Goal: Find contact information: Obtain details needed to contact an individual or organization

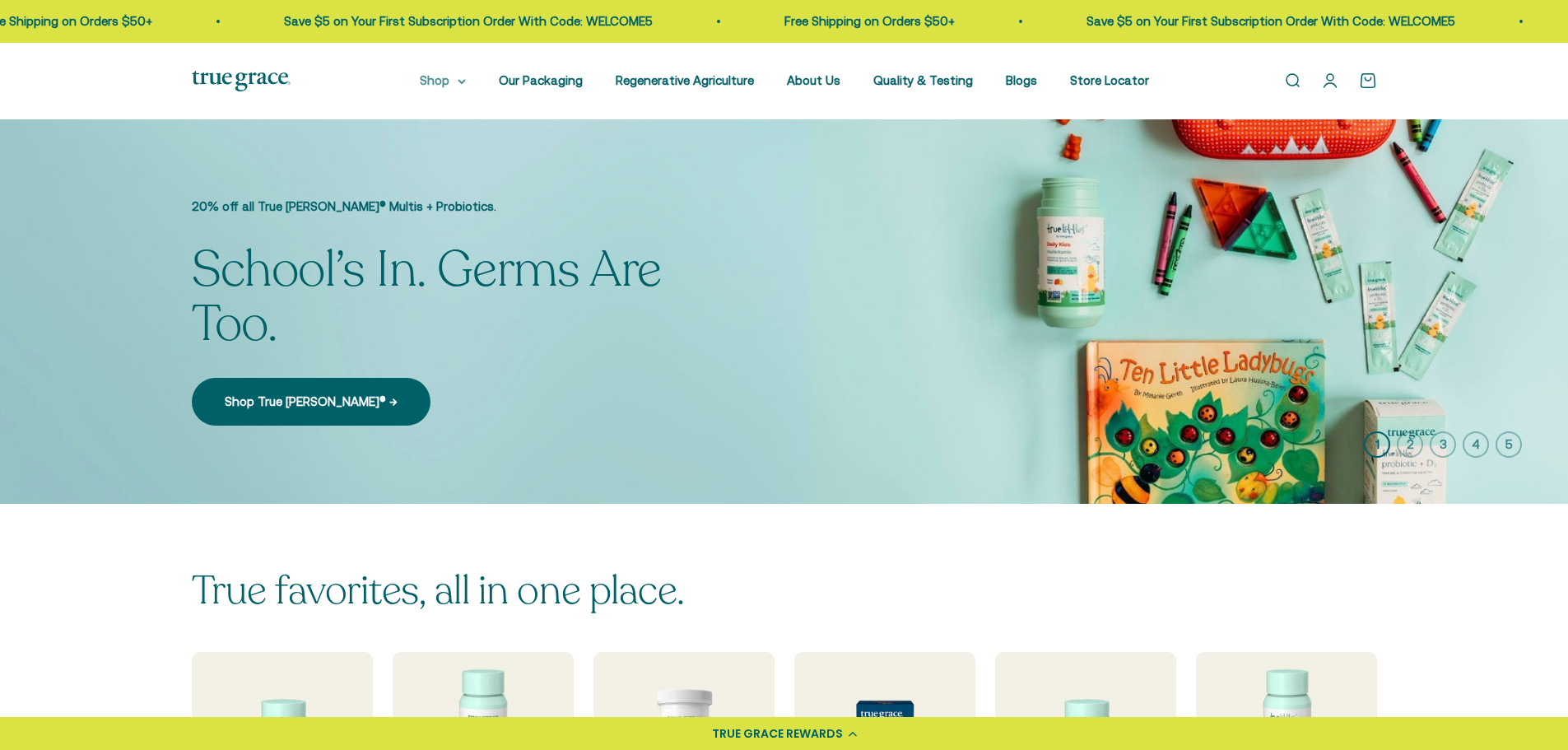
click at [465, 81] on summary "Shop" at bounding box center [443, 80] width 46 height 20
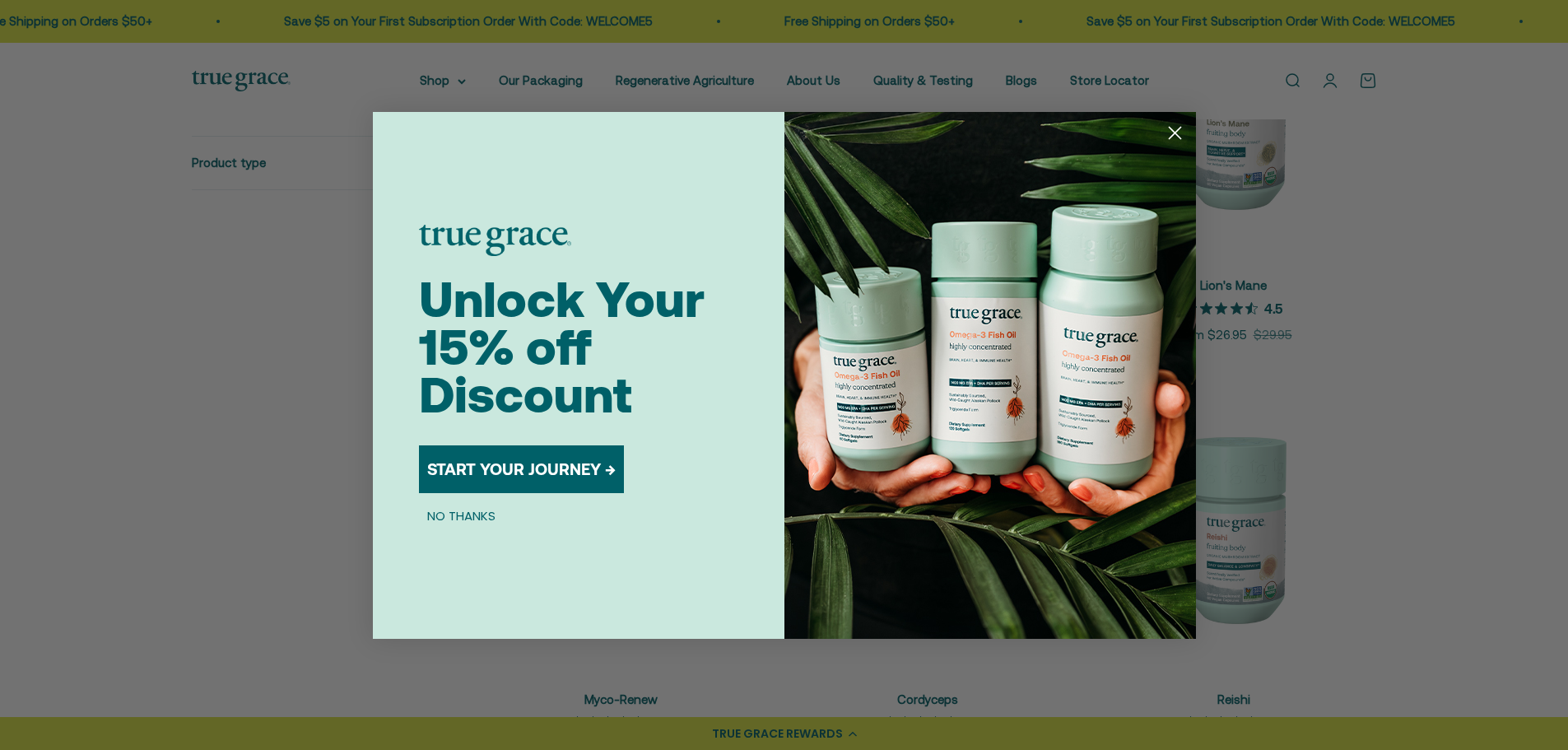
scroll to position [2057, 0]
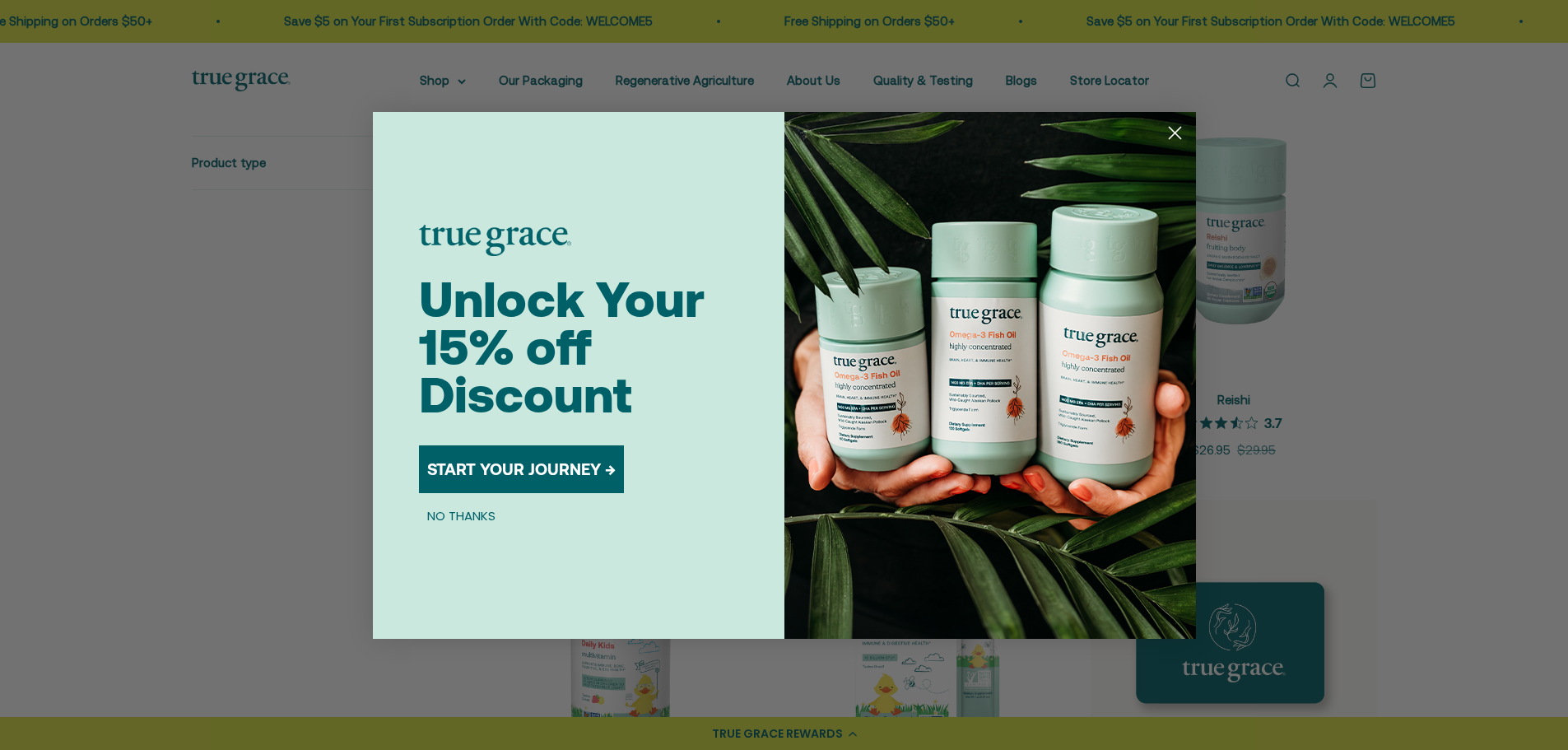
click at [1181, 134] on circle "Close dialog" at bounding box center [1174, 132] width 27 height 27
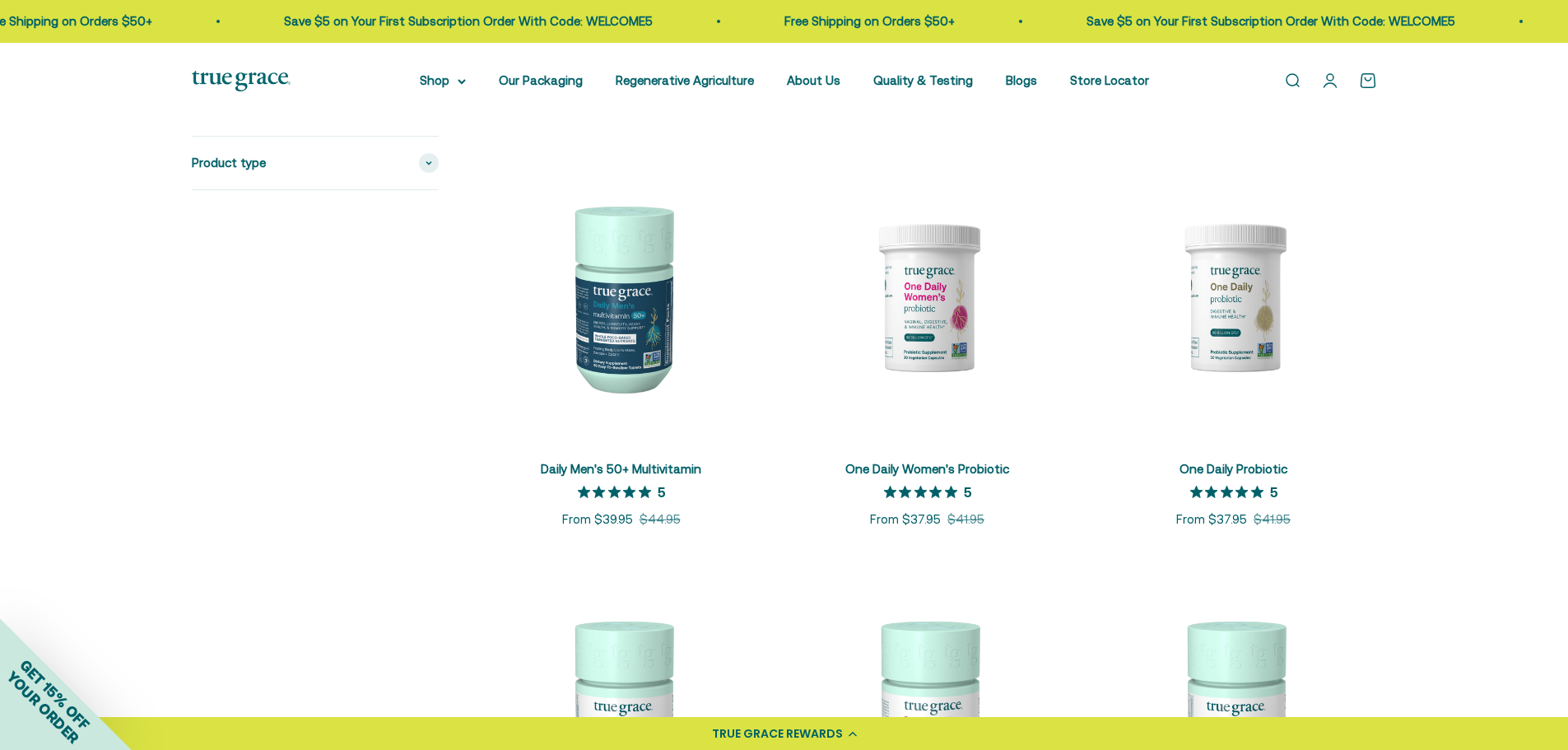
scroll to position [1152, 0]
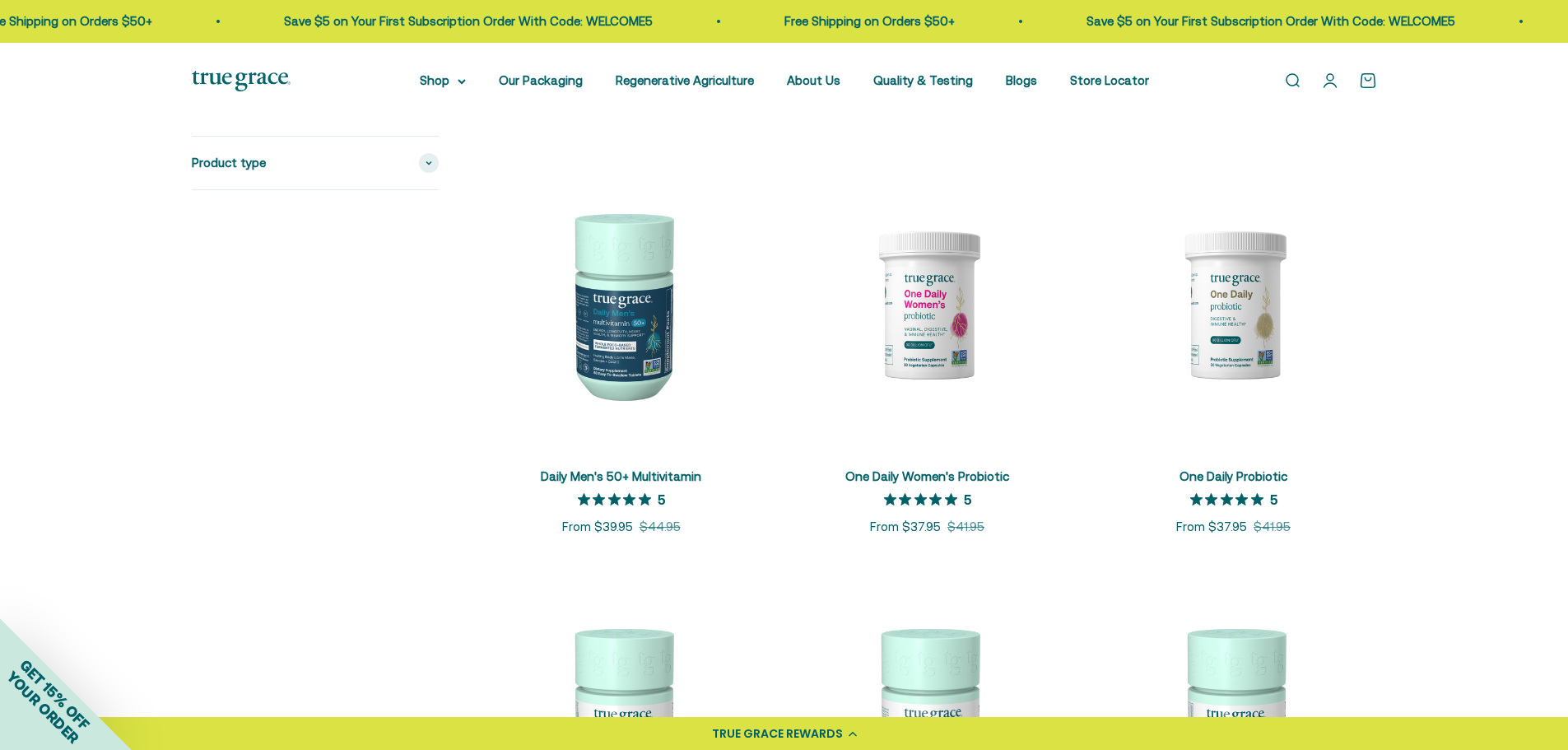
drag, startPoint x: 408, startPoint y: 383, endPoint x: 297, endPoint y: 361, distance: 113.2
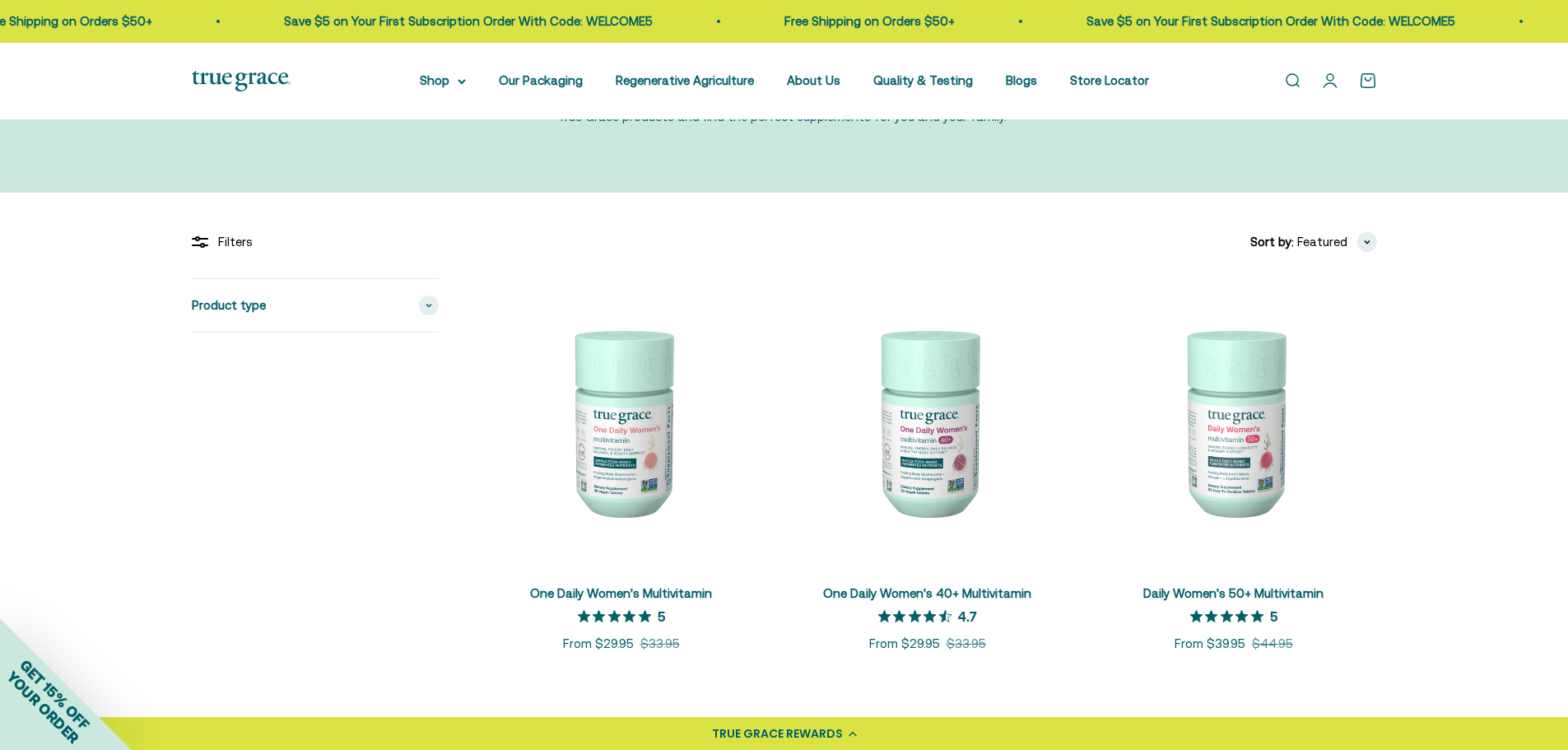
scroll to position [329, 0]
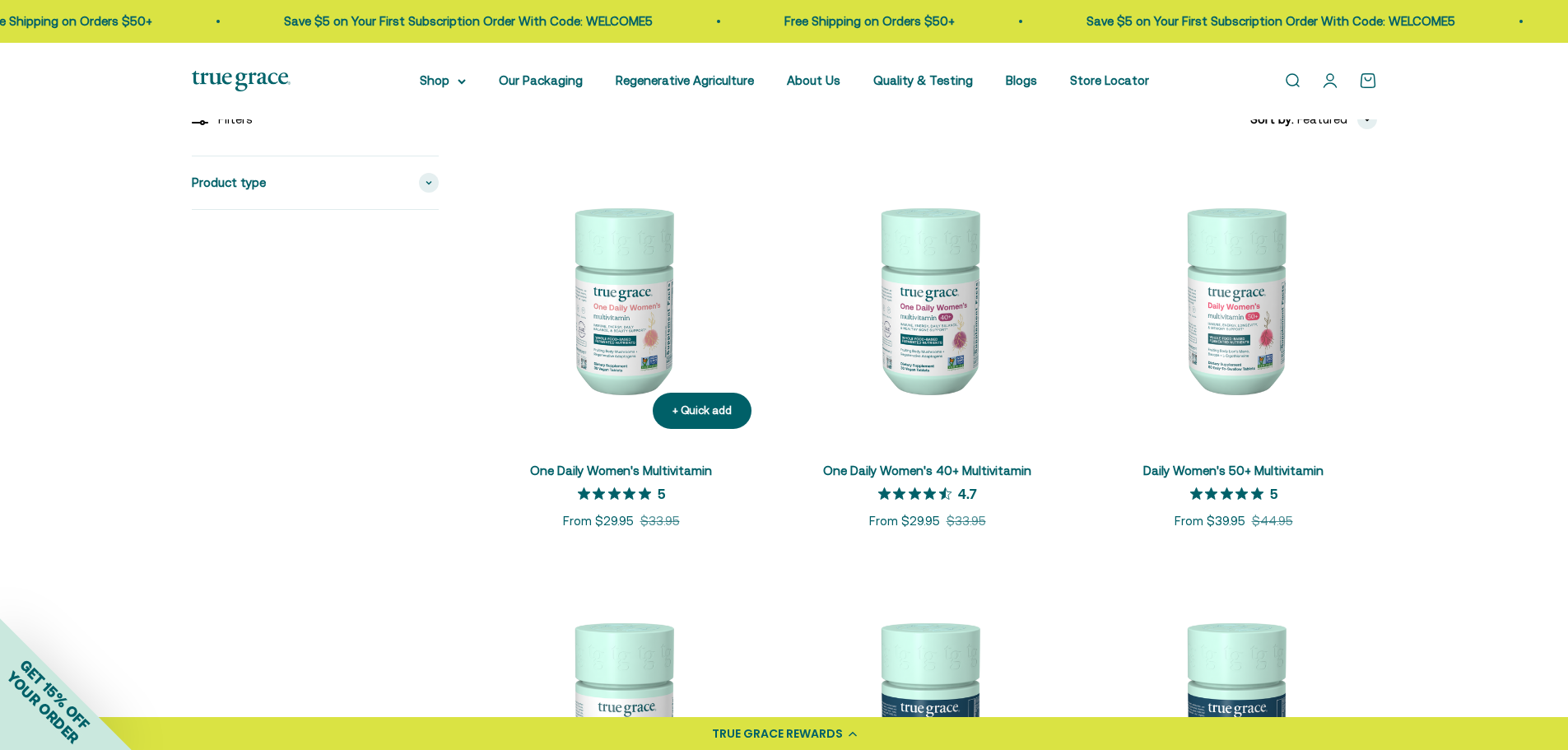
click at [612, 348] on img at bounding box center [622, 299] width 287 height 286
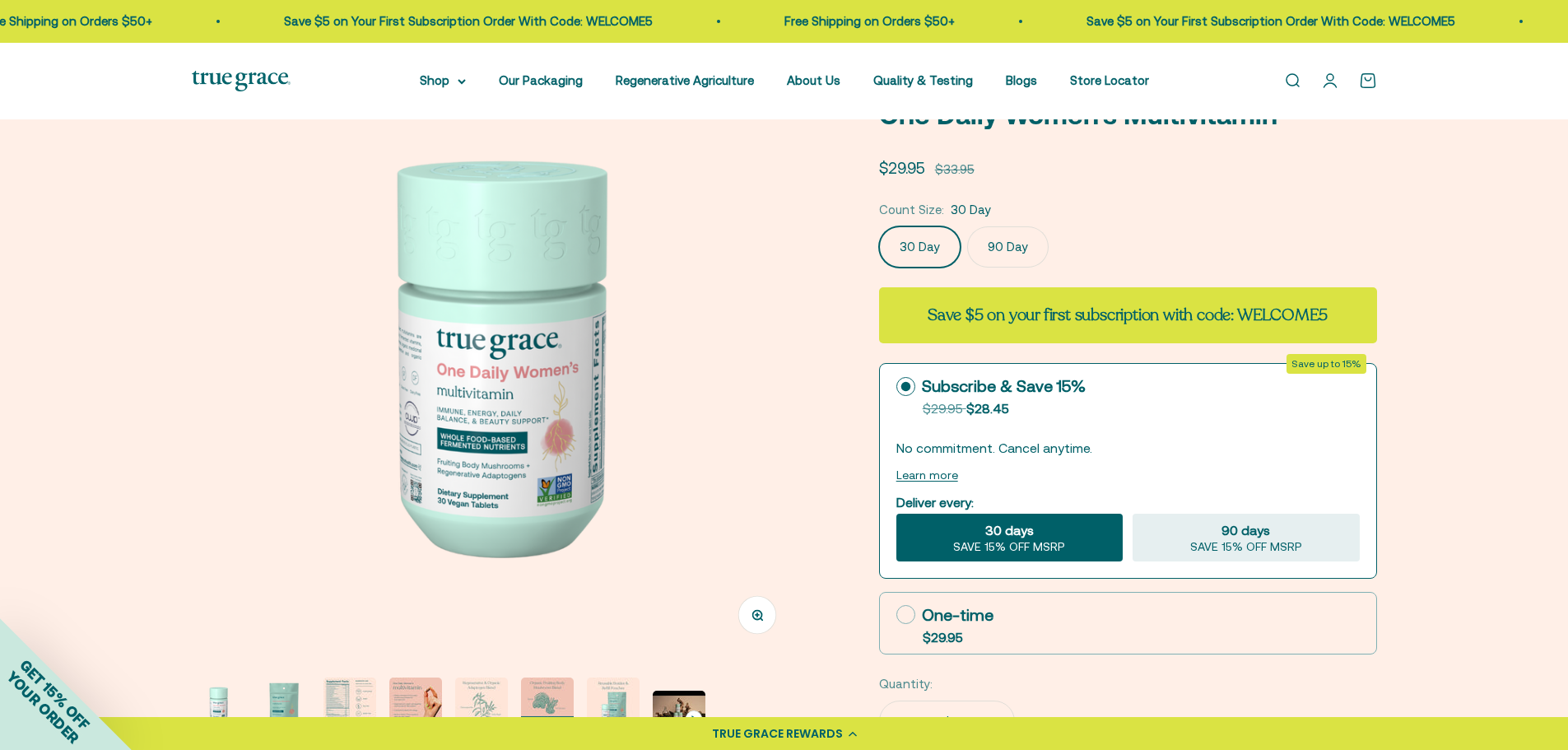
scroll to position [164, 0]
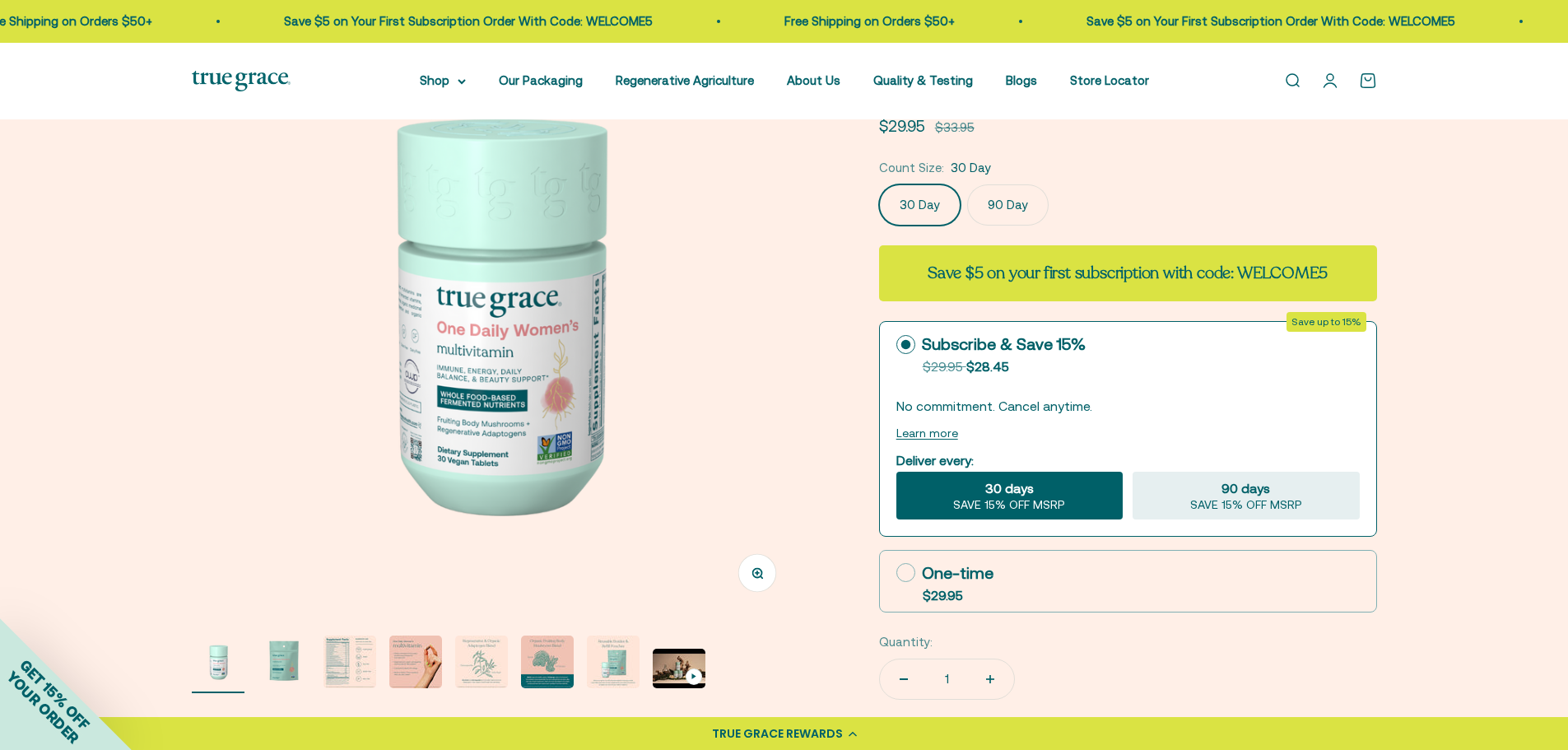
click at [342, 681] on img "Go to item 3" at bounding box center [349, 662] width 52 height 52
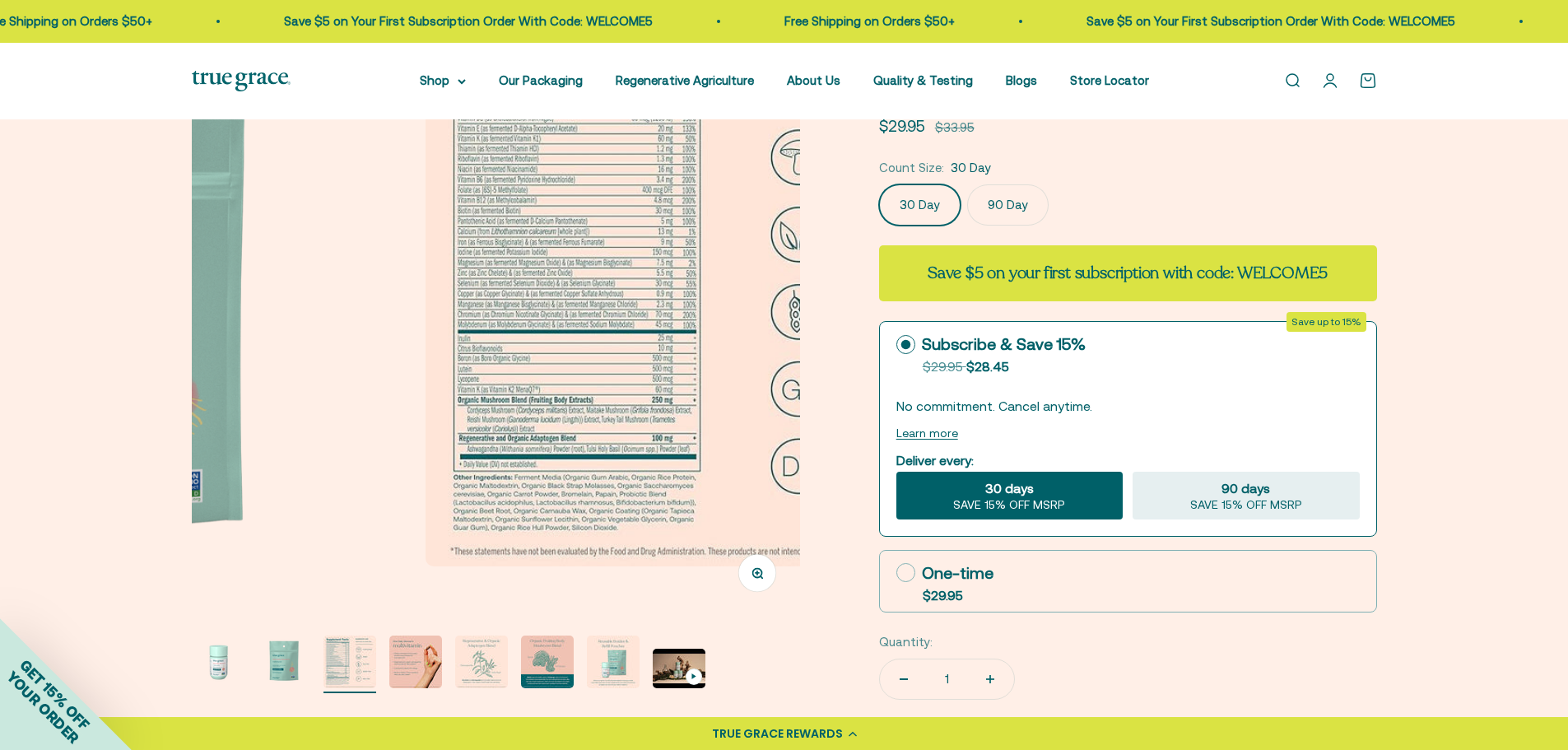
scroll to position [0, 1256]
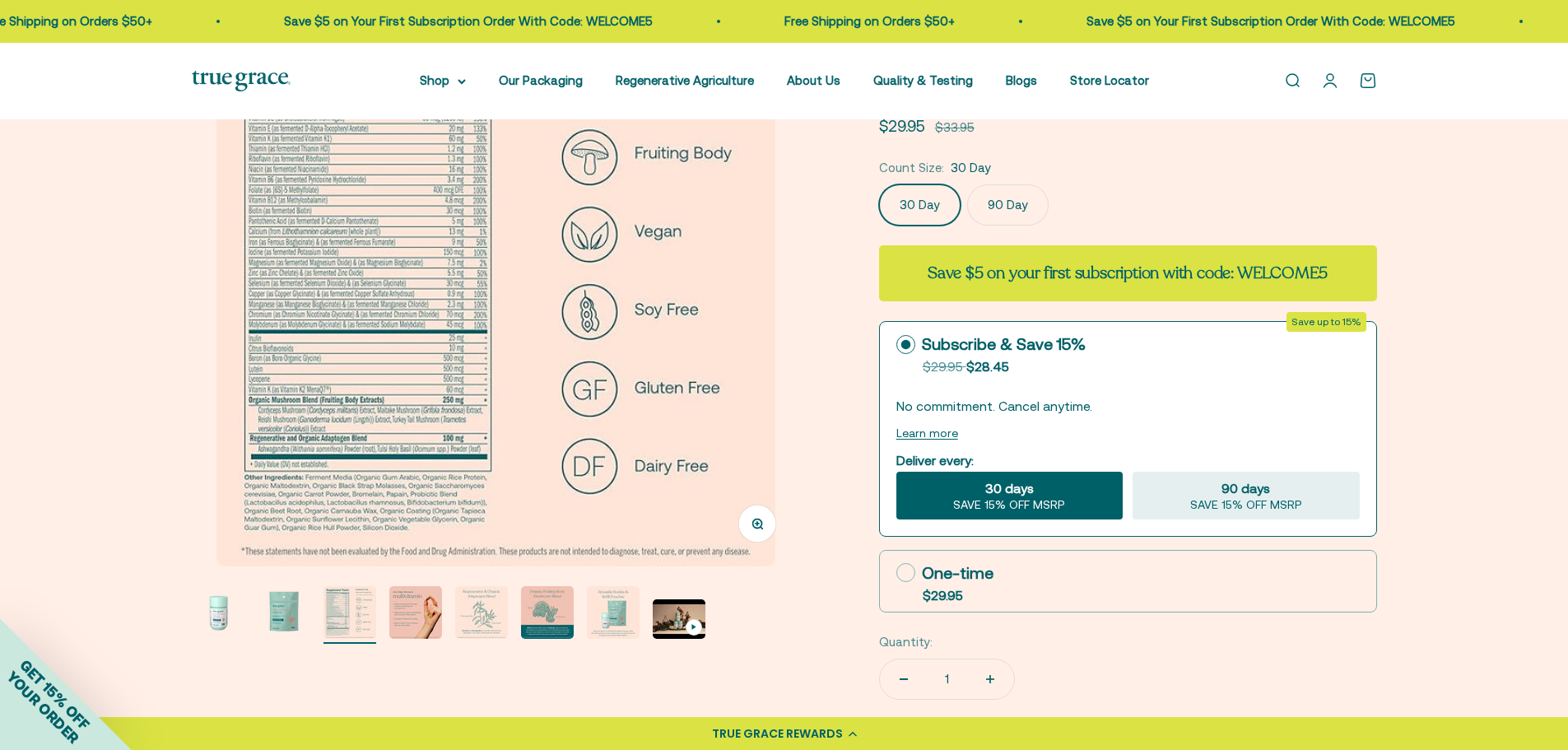
click at [368, 458] on img at bounding box center [496, 286] width 559 height 559
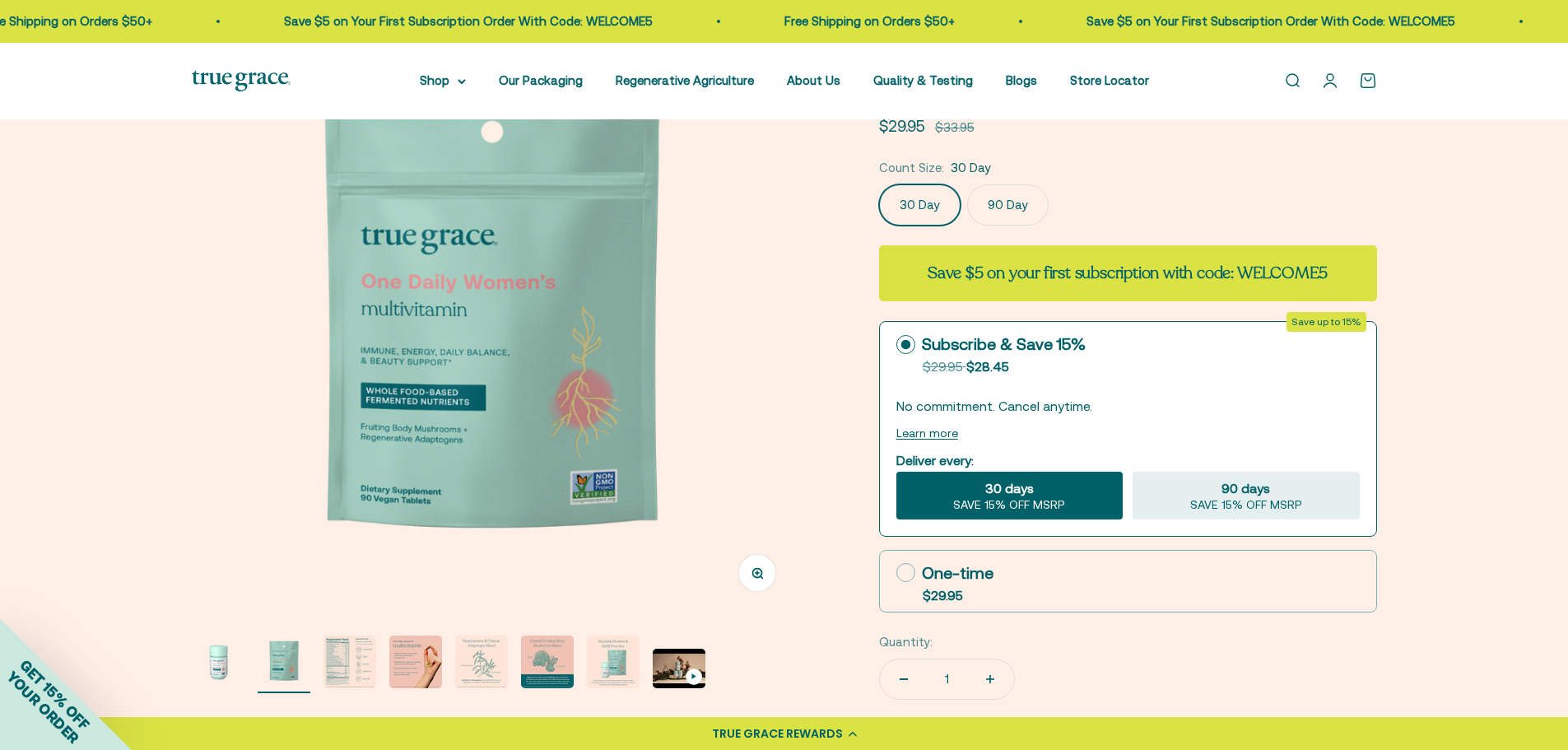
scroll to position [0, 628]
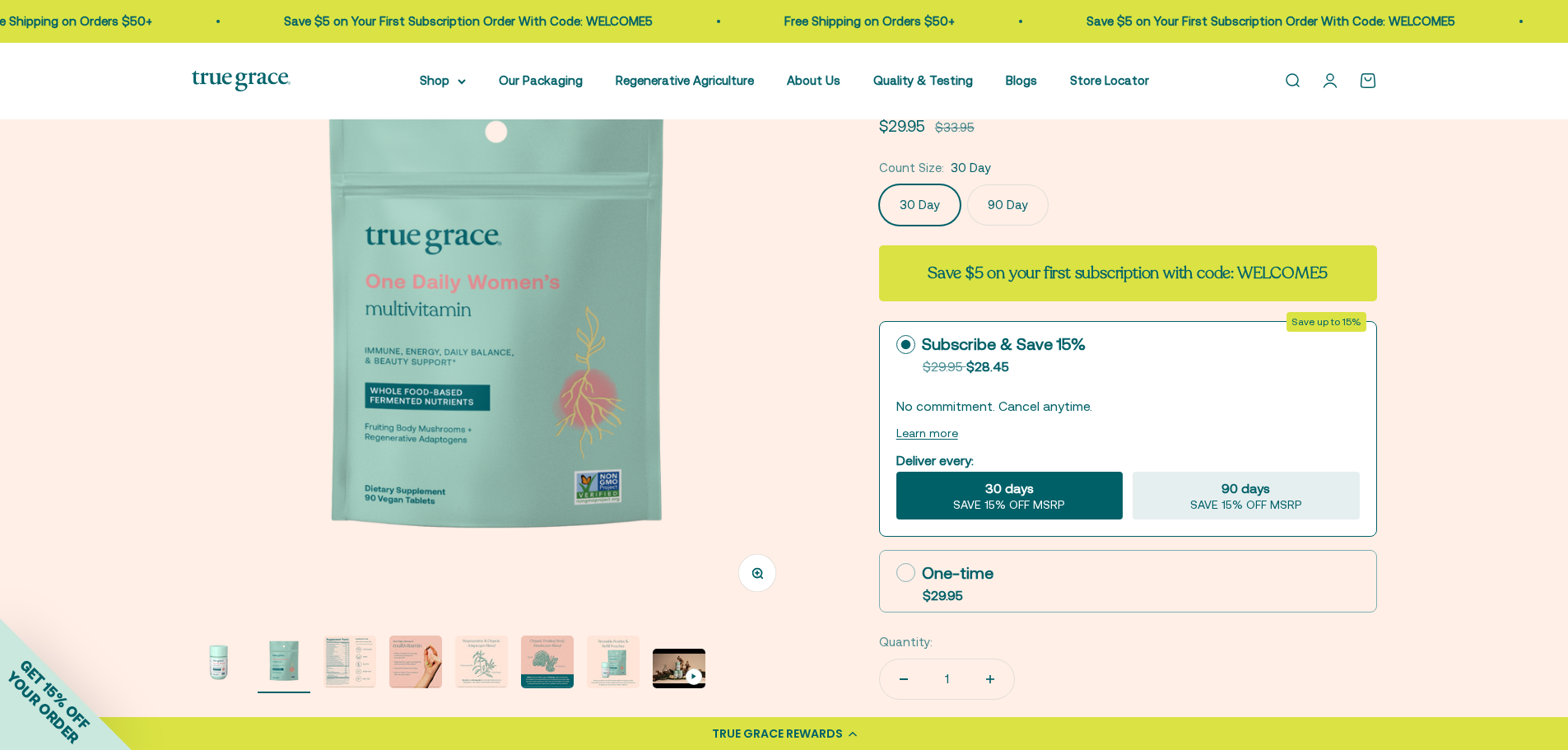
click at [335, 664] on img "Go to item 3" at bounding box center [349, 662] width 52 height 52
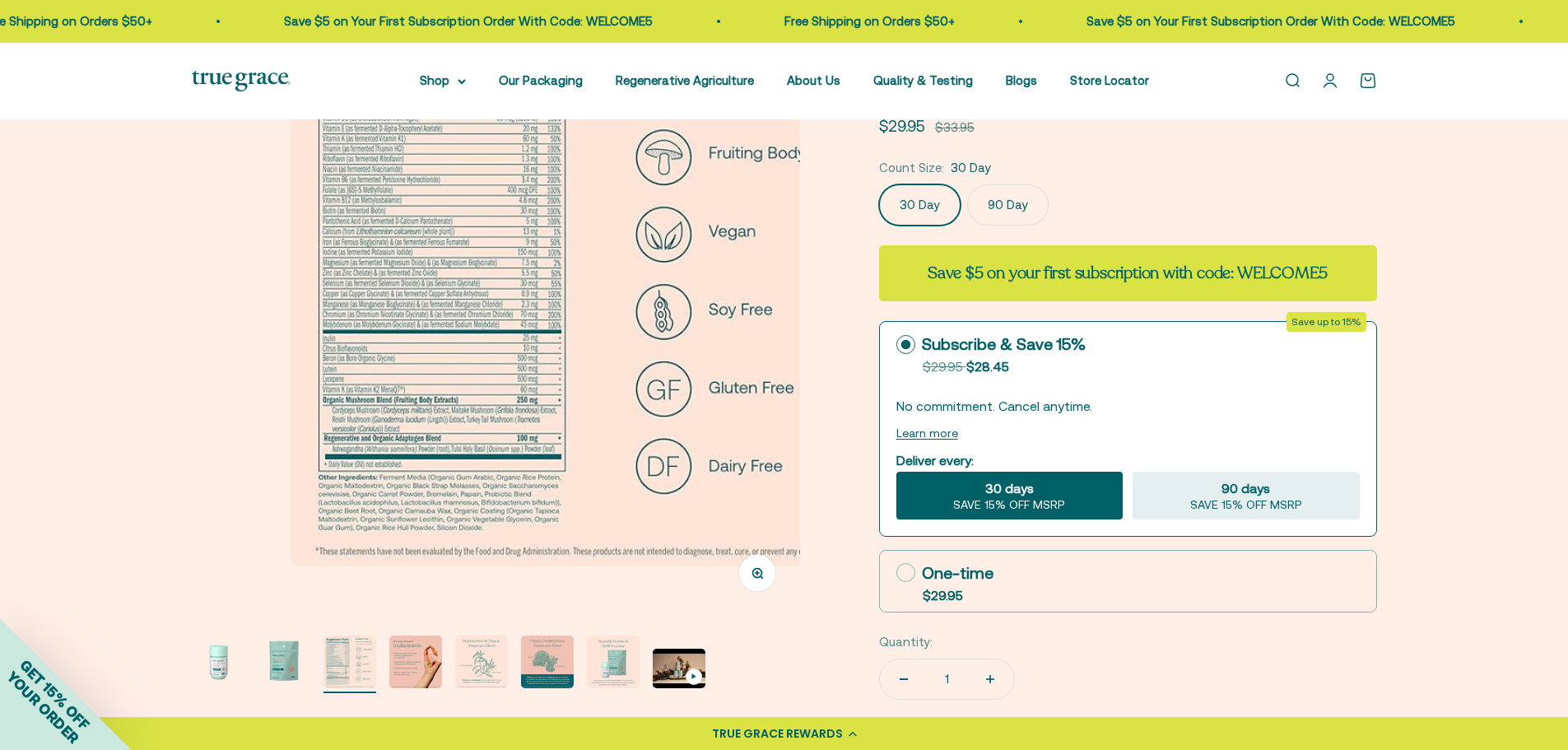
scroll to position [0, 1256]
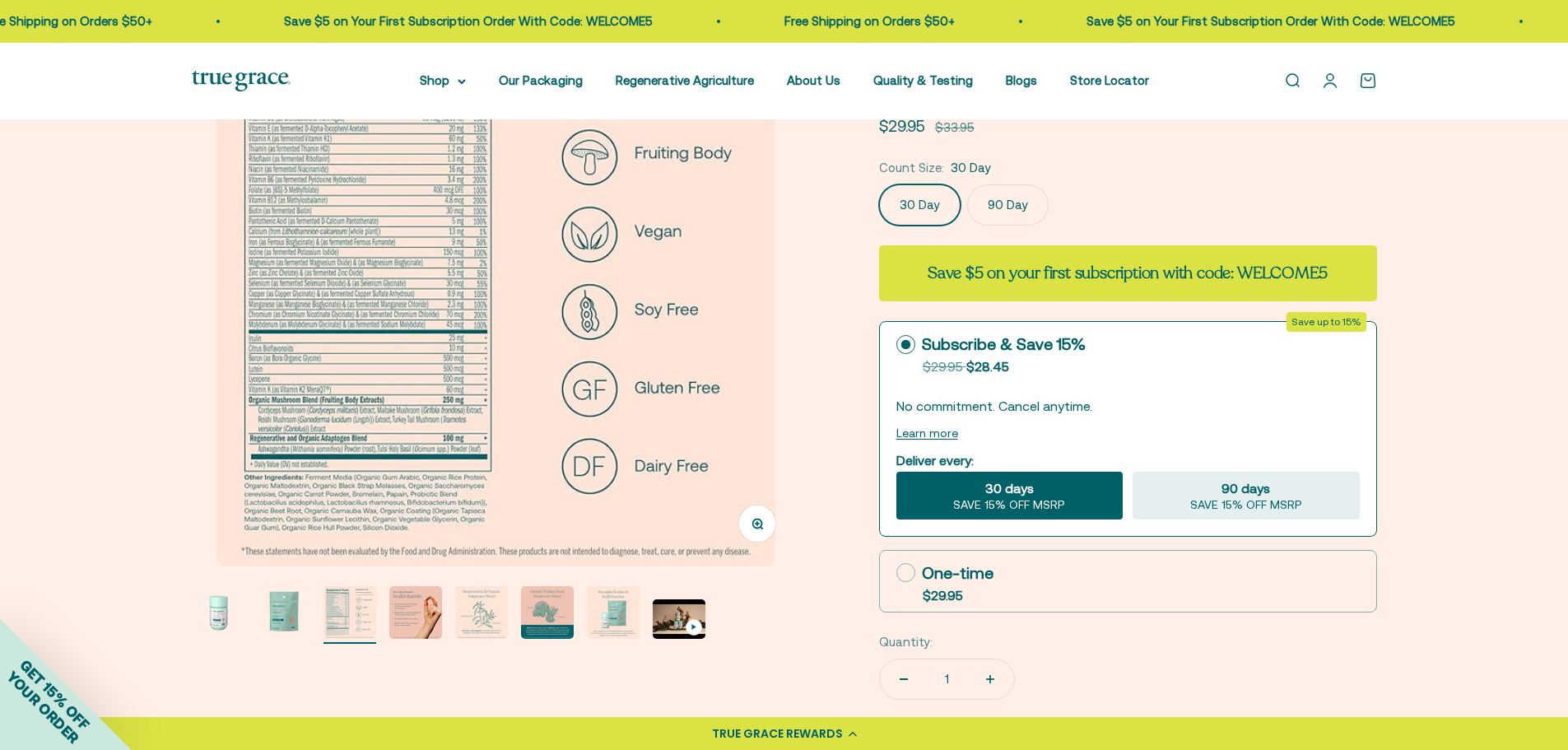
click at [746, 577] on product-gallery "Zoom Go to item 1 Go to item 2 Go to item 3 Go to item 4 Go to item 5 Go to ite…" at bounding box center [496, 325] width 608 height 636
click at [762, 534] on button "Zoom" at bounding box center [756, 523] width 37 height 37
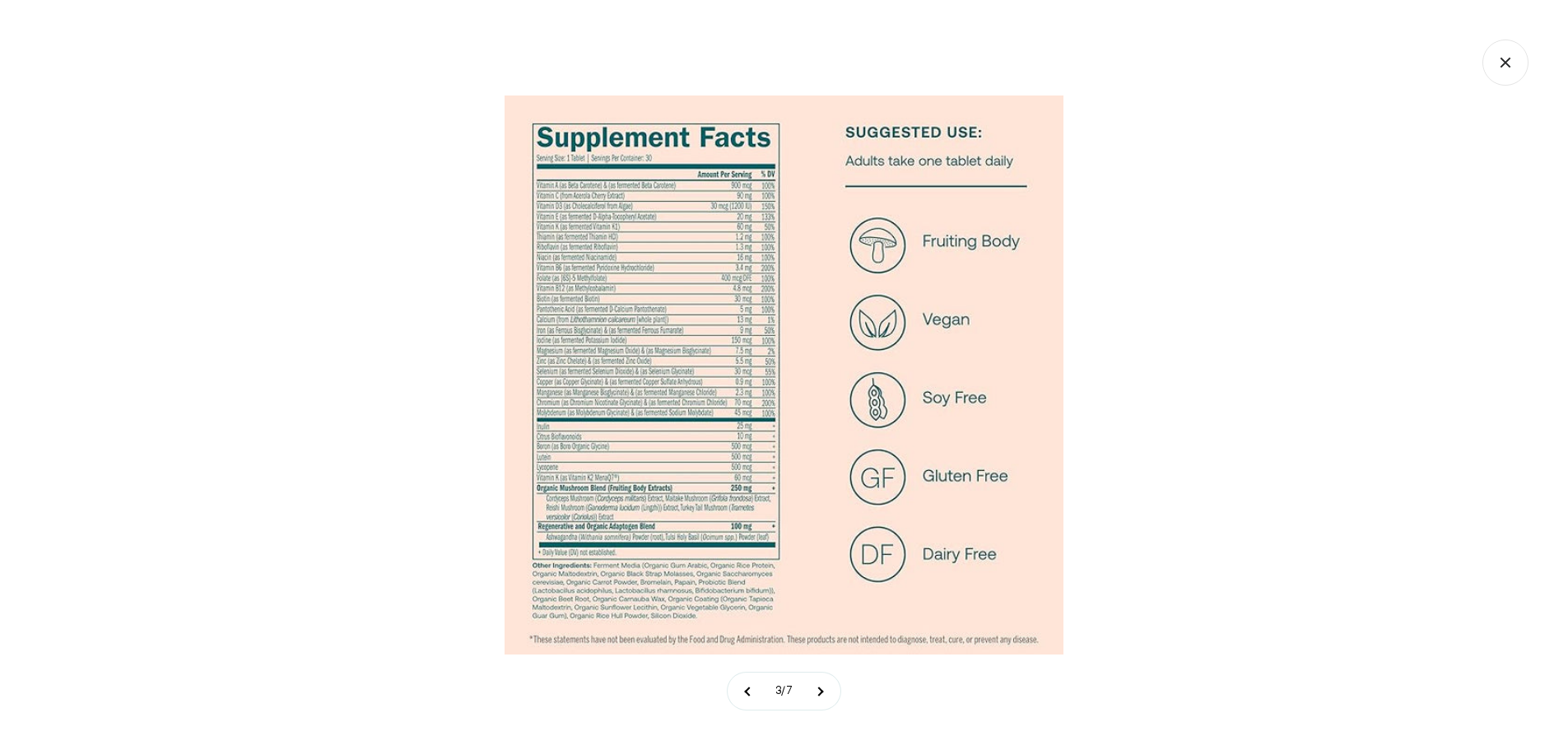
click at [611, 299] on img at bounding box center [784, 375] width 559 height 559
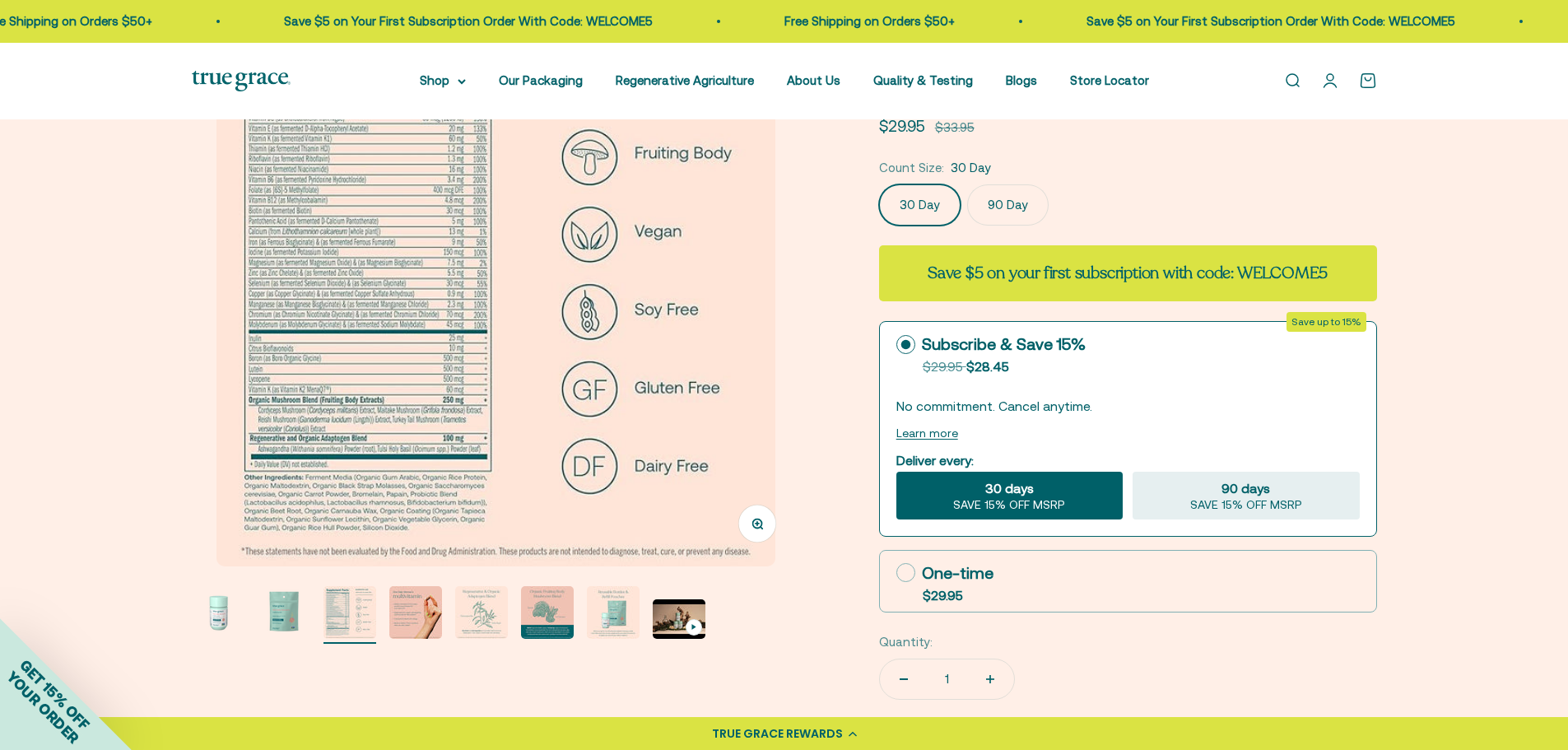
click at [506, 274] on img at bounding box center [496, 286] width 559 height 559
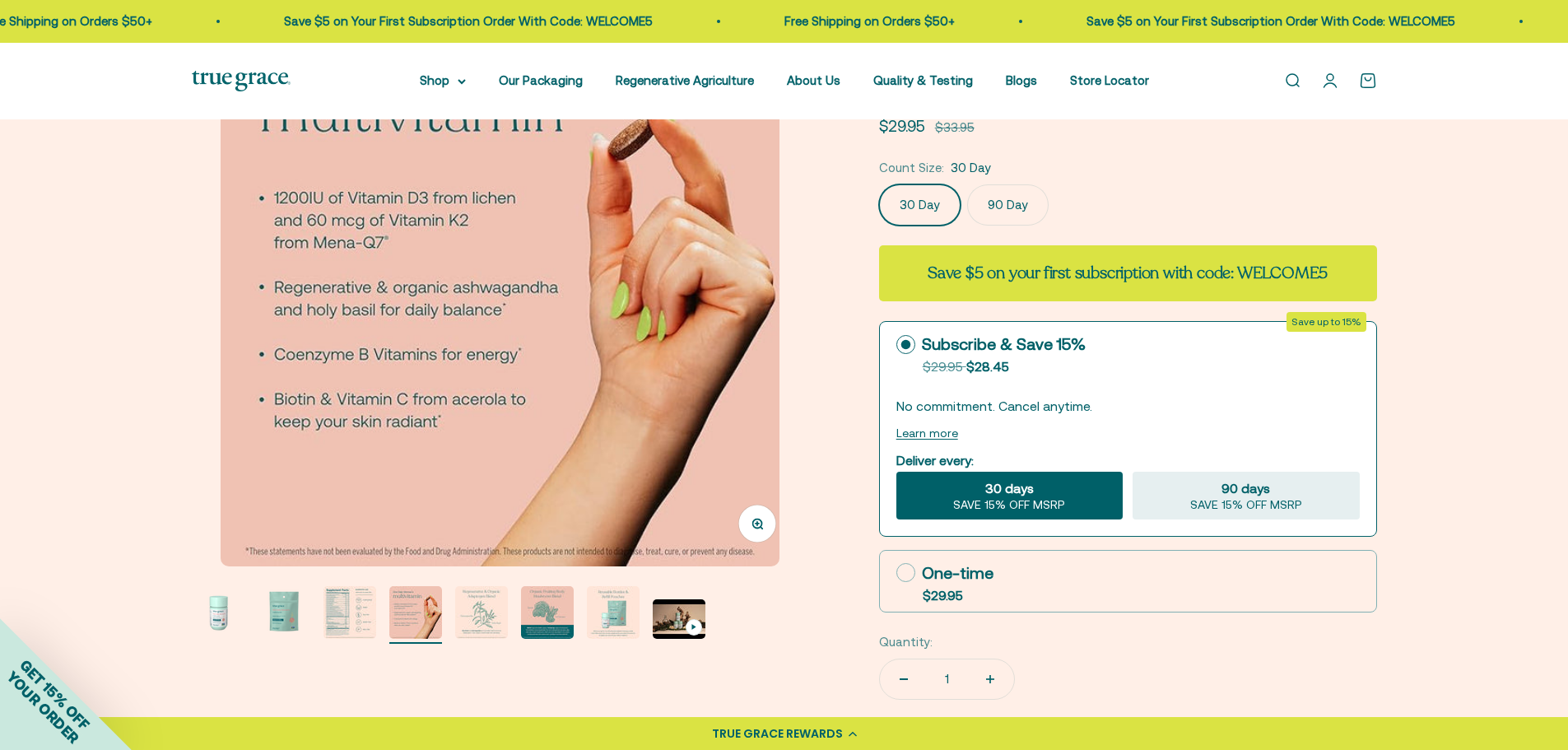
scroll to position [0, 1885]
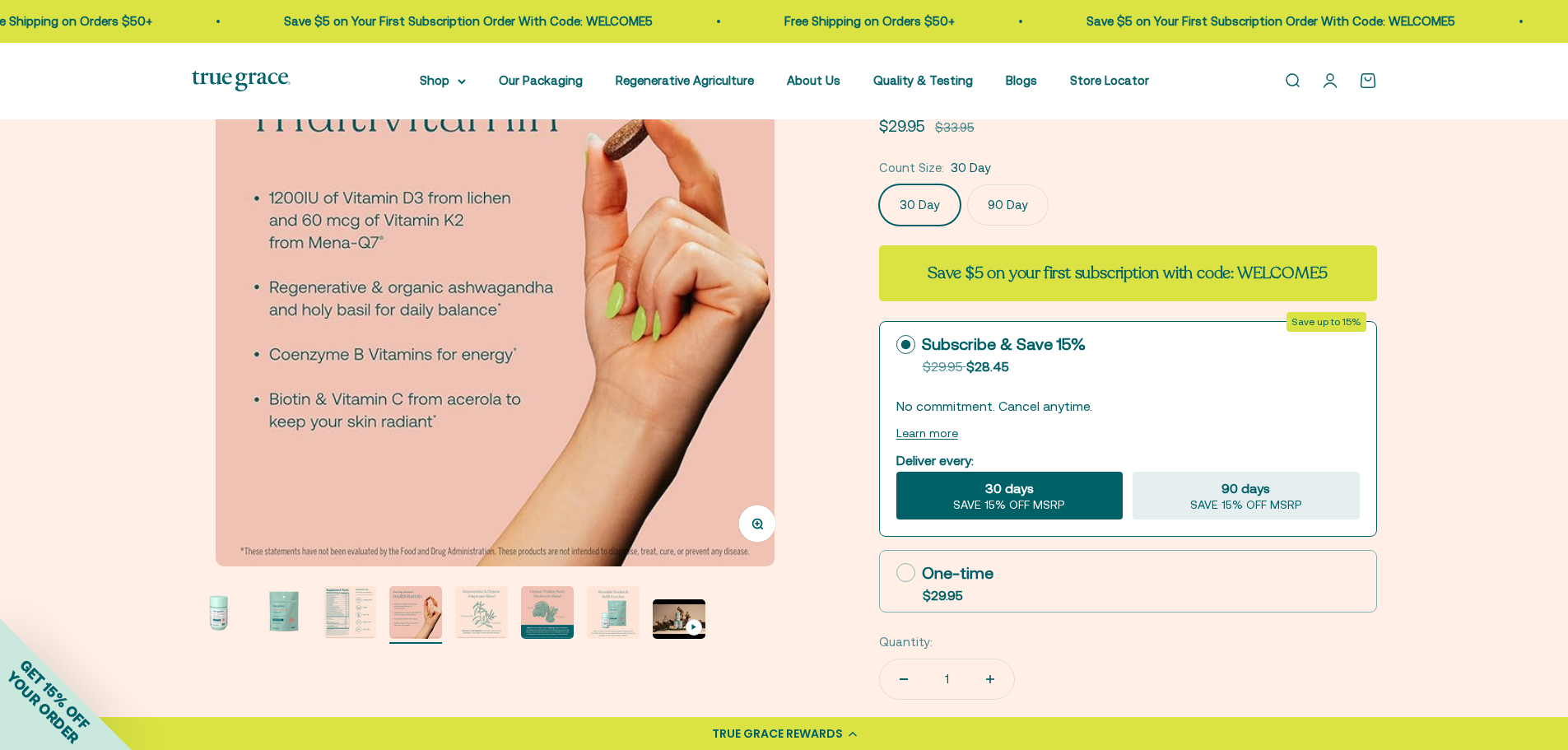
click at [756, 517] on button "Zoom" at bounding box center [756, 523] width 37 height 37
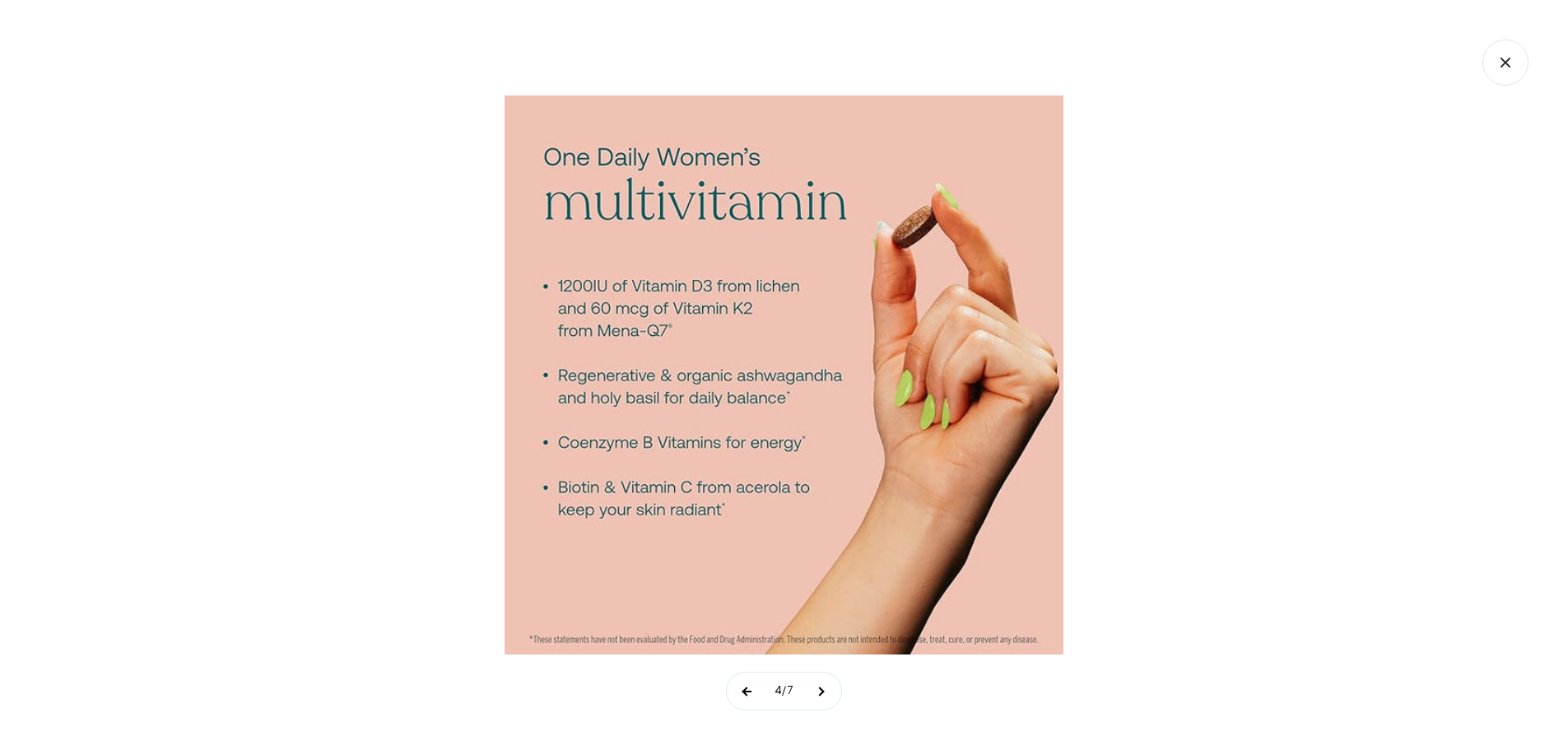
click at [748, 688] on button at bounding box center [747, 691] width 41 height 37
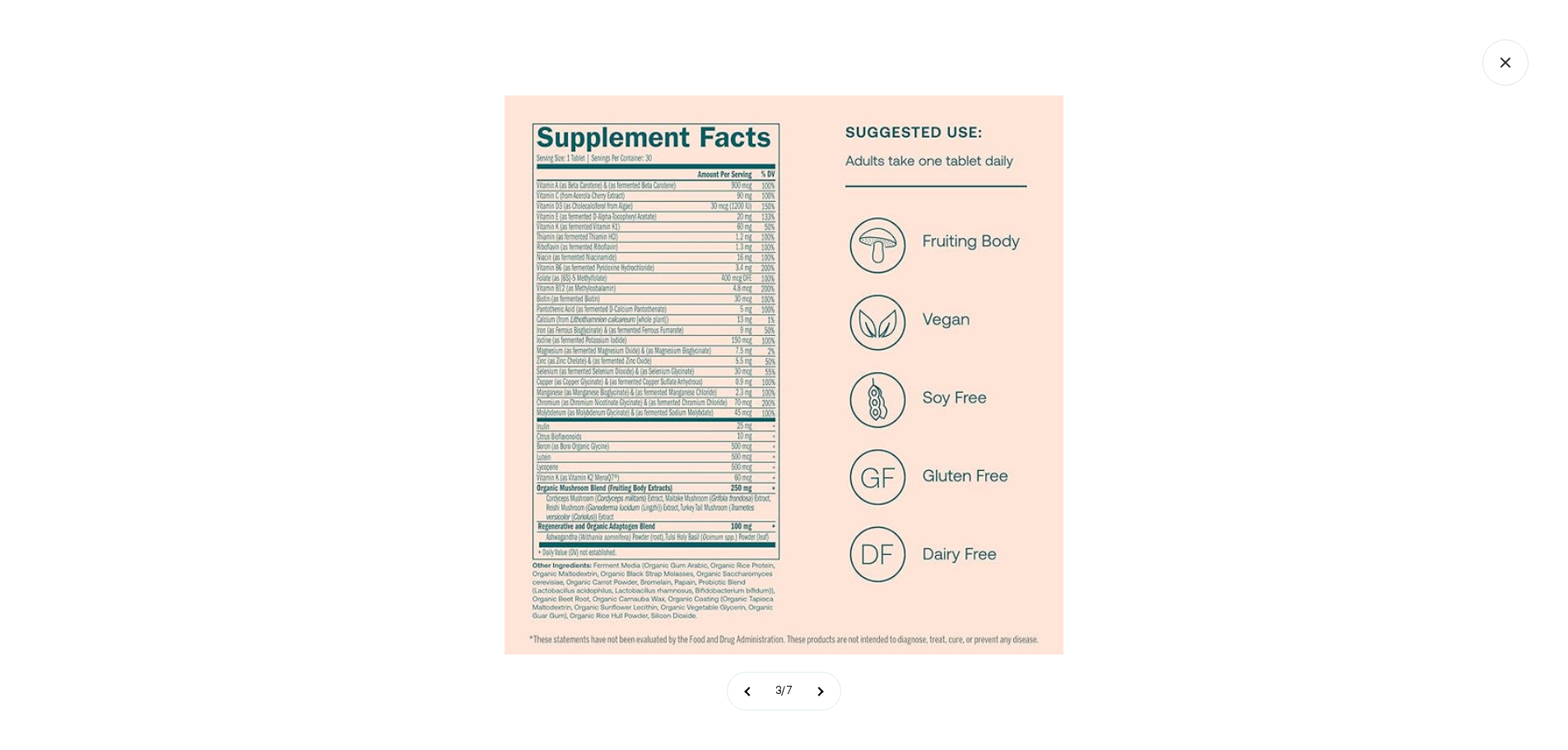
click at [1325, 513] on div at bounding box center [784, 375] width 1568 height 750
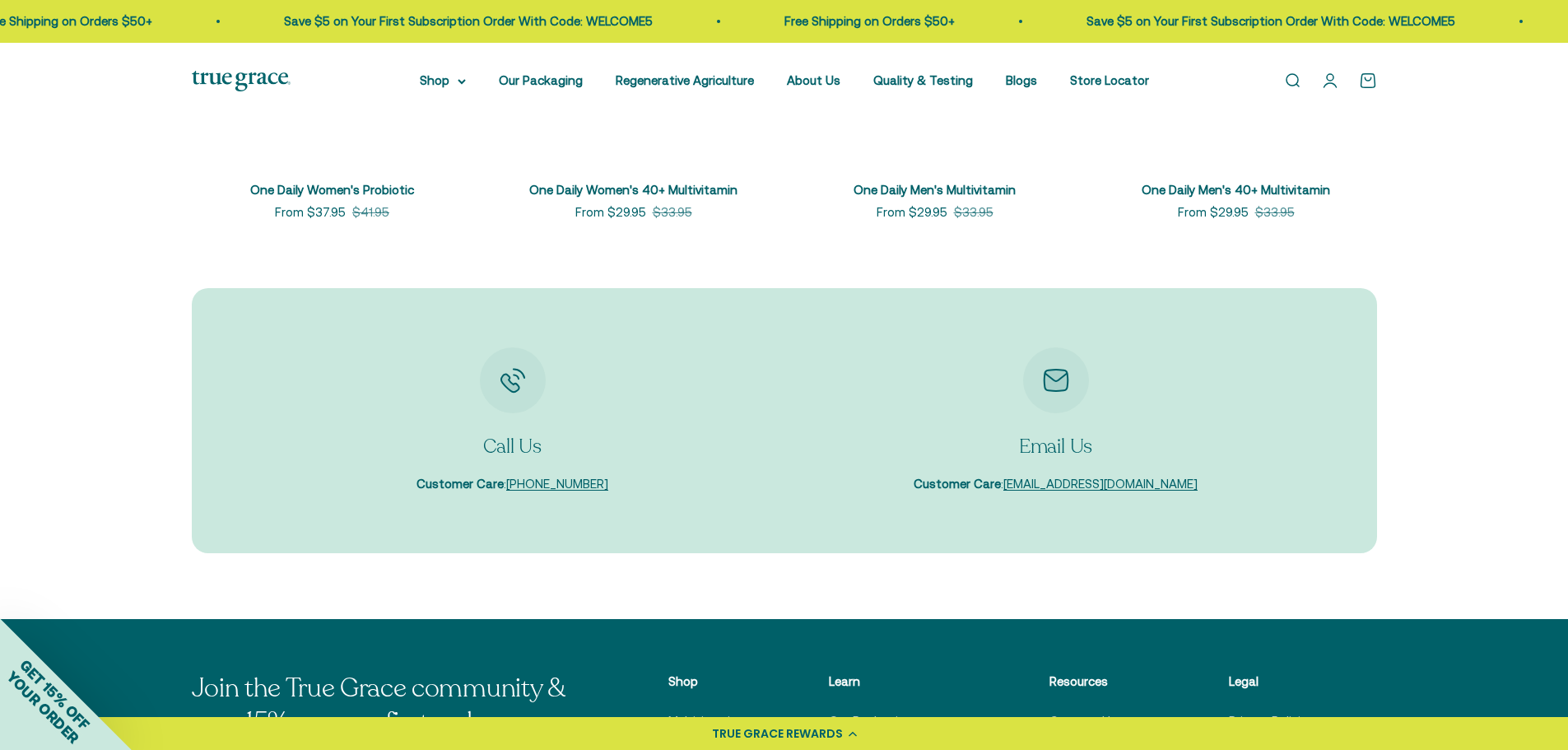
scroll to position [5102, 0]
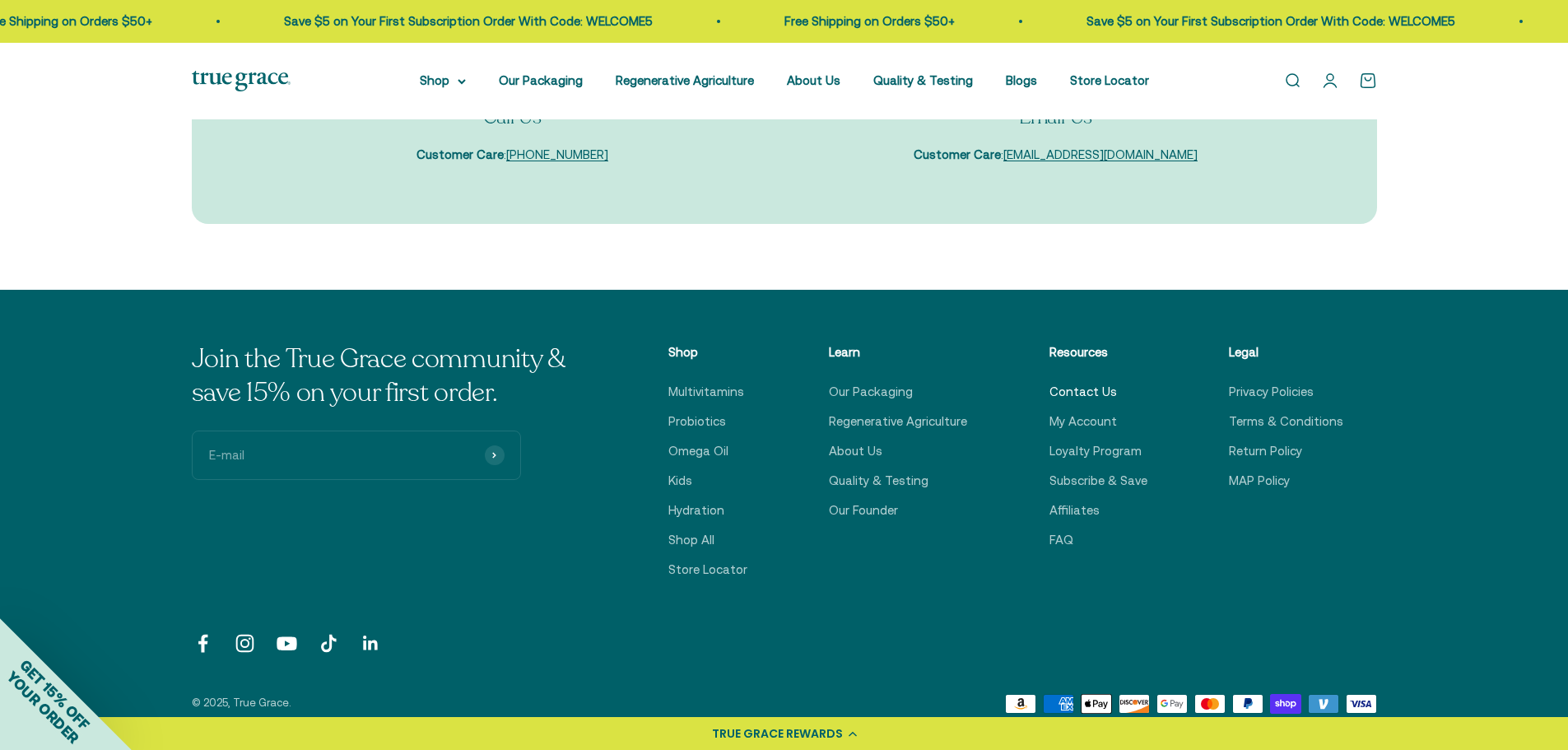
click at [1086, 386] on link "Contact Us" at bounding box center [1083, 391] width 67 height 20
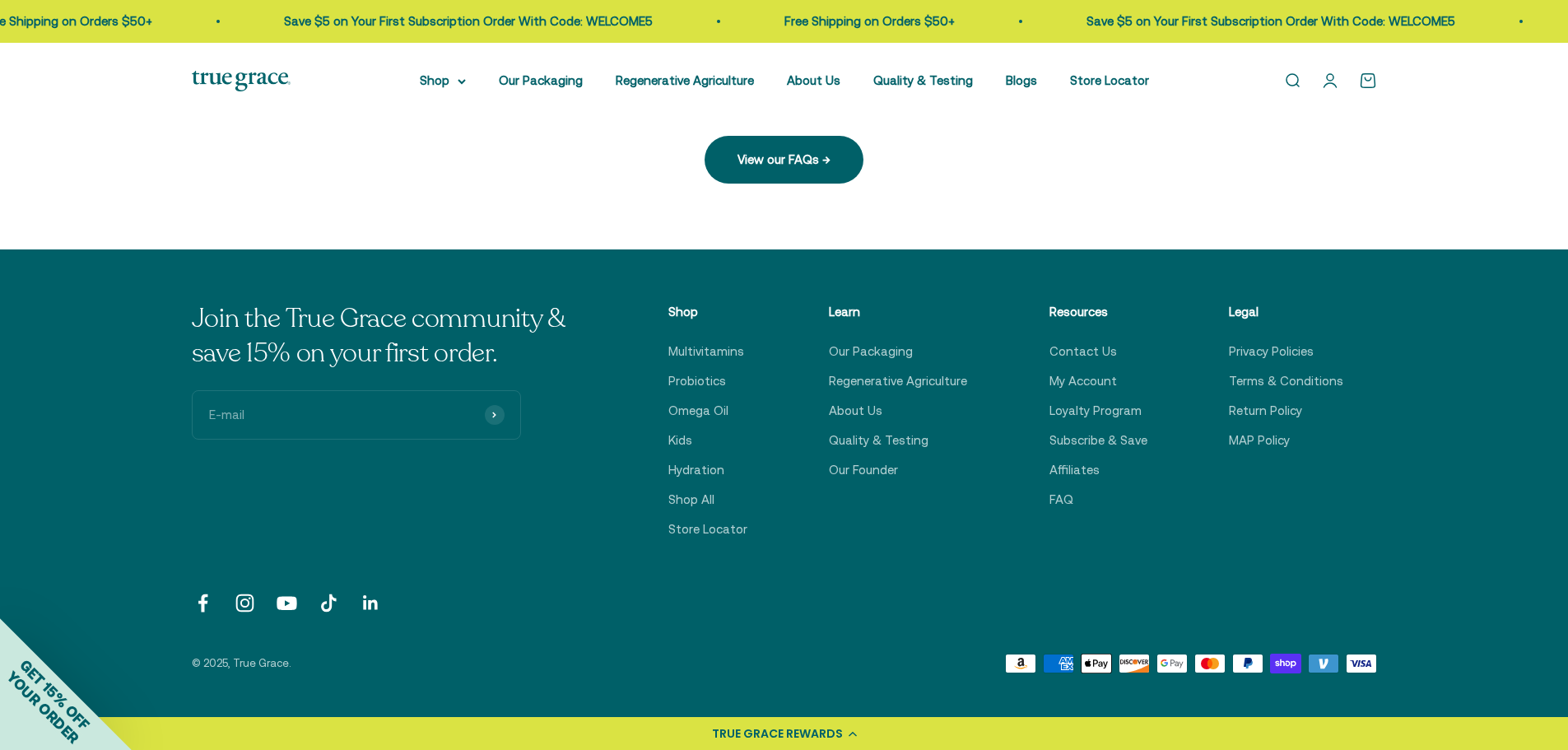
scroll to position [557, 0]
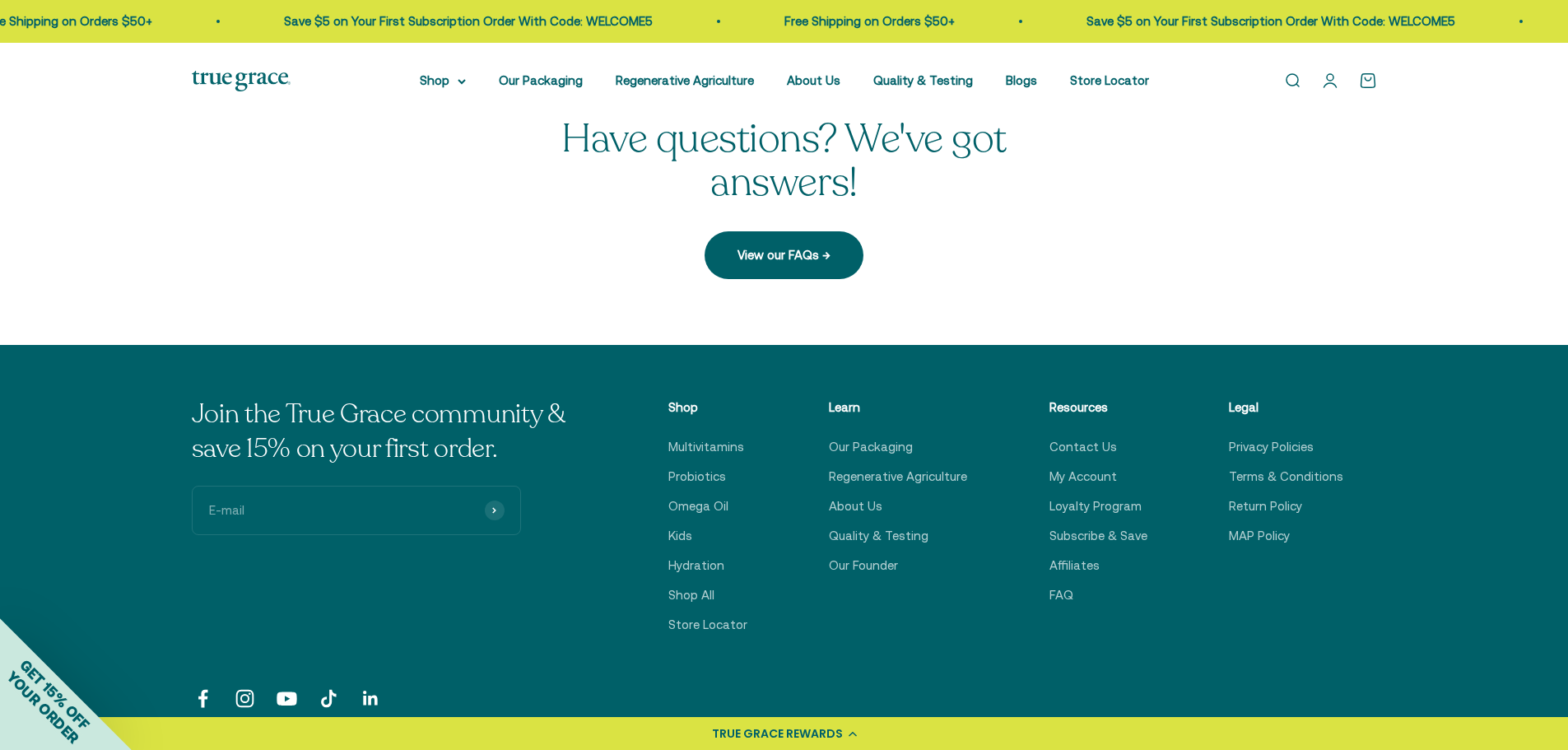
click at [372, 692] on link "Follow on LinkedIn" at bounding box center [370, 698] width 22 height 22
